Goal: Information Seeking & Learning: Learn about a topic

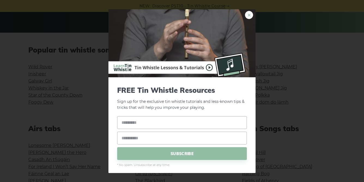
click at [249, 14] on link "×" at bounding box center [249, 15] width 8 height 8
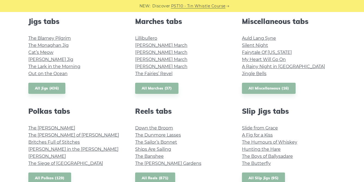
scroll to position [307, 0]
click at [254, 38] on link "Auld Lang Syne" at bounding box center [259, 37] width 34 height 5
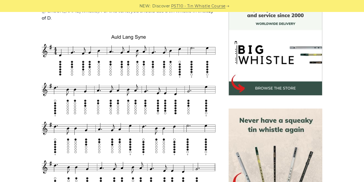
scroll to position [157, 0]
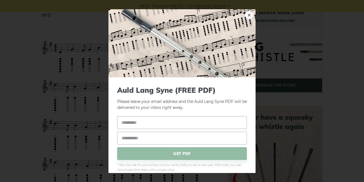
click at [250, 13] on link "×" at bounding box center [249, 15] width 8 height 8
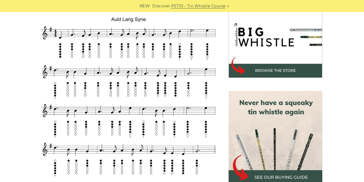
scroll to position [174, 0]
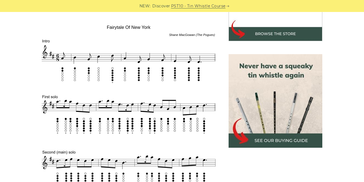
scroll to position [209, 0]
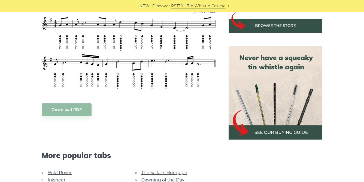
scroll to position [218, 0]
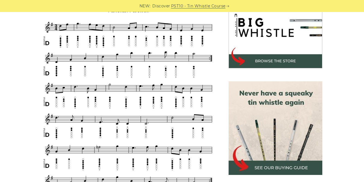
scroll to position [181, 0]
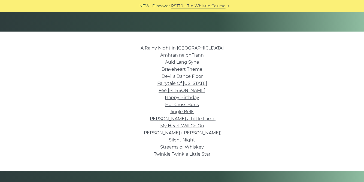
scroll to position [113, 0]
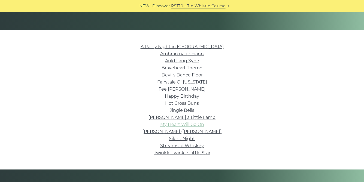
click at [199, 124] on link "My Heart Will Go On" at bounding box center [182, 124] width 44 height 5
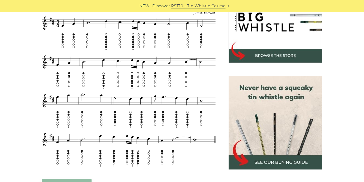
scroll to position [185, 0]
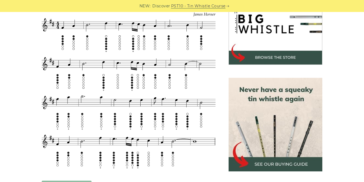
click at [254, 130] on img at bounding box center [275, 125] width 94 height 94
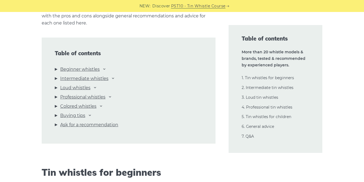
scroll to position [583, 0]
click at [63, 98] on link "Professional whistles" at bounding box center [82, 96] width 45 height 7
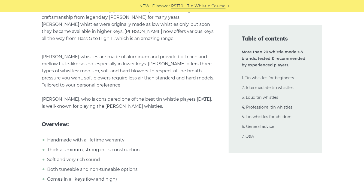
scroll to position [7775, 0]
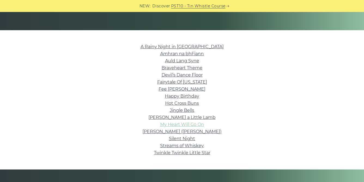
click at [190, 123] on link "My Heart Will Go On" at bounding box center [182, 124] width 44 height 5
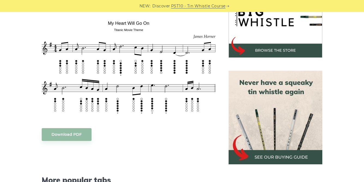
scroll to position [193, 0]
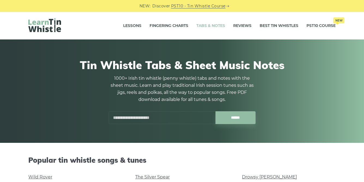
click at [141, 115] on input "text" at bounding box center [162, 117] width 107 height 13
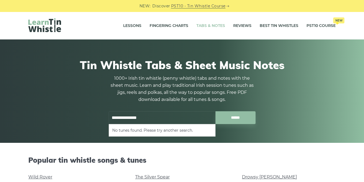
click at [131, 116] on input "**********" at bounding box center [162, 117] width 107 height 13
type input "**********"
